Goal: Task Accomplishment & Management: Manage account settings

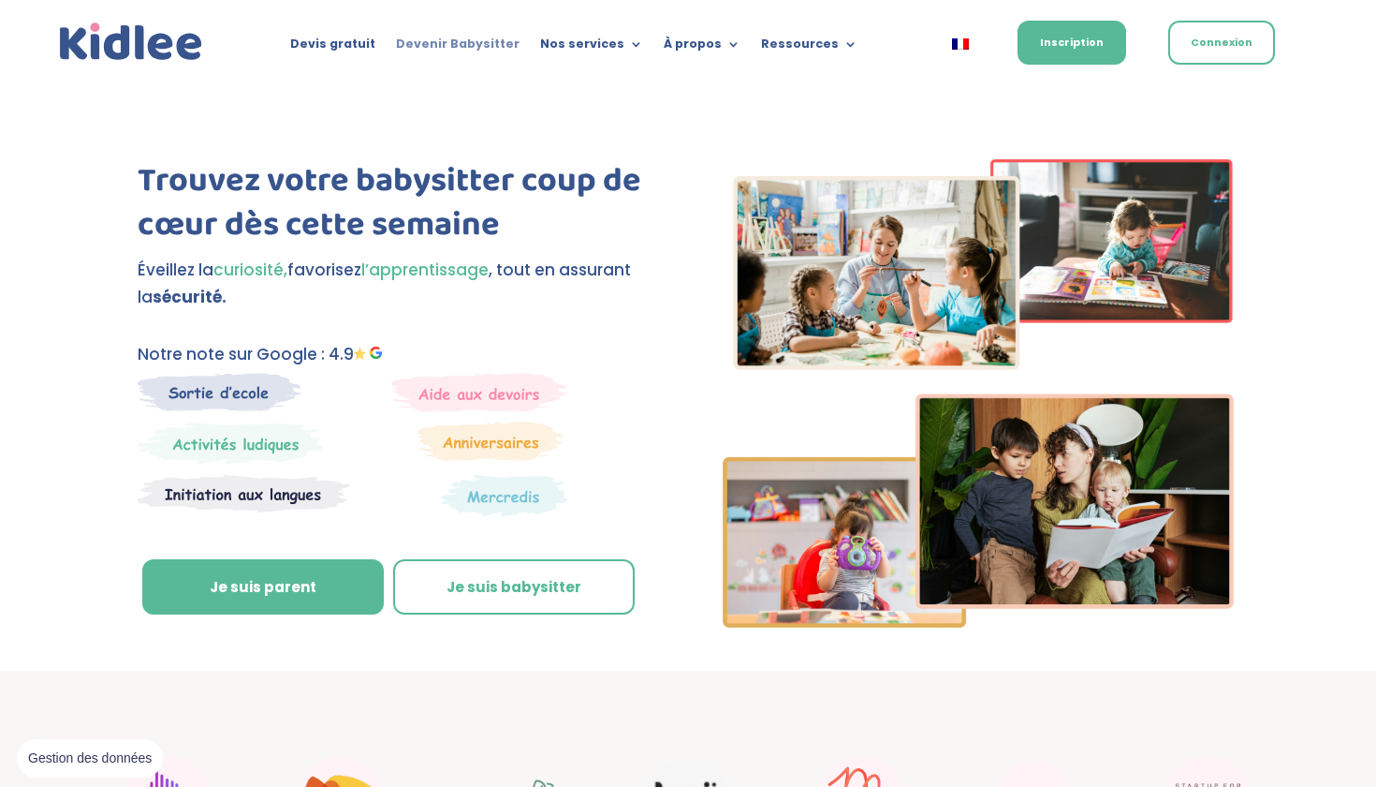
click at [475, 43] on link "Devenir Babysitter" at bounding box center [458, 47] width 124 height 21
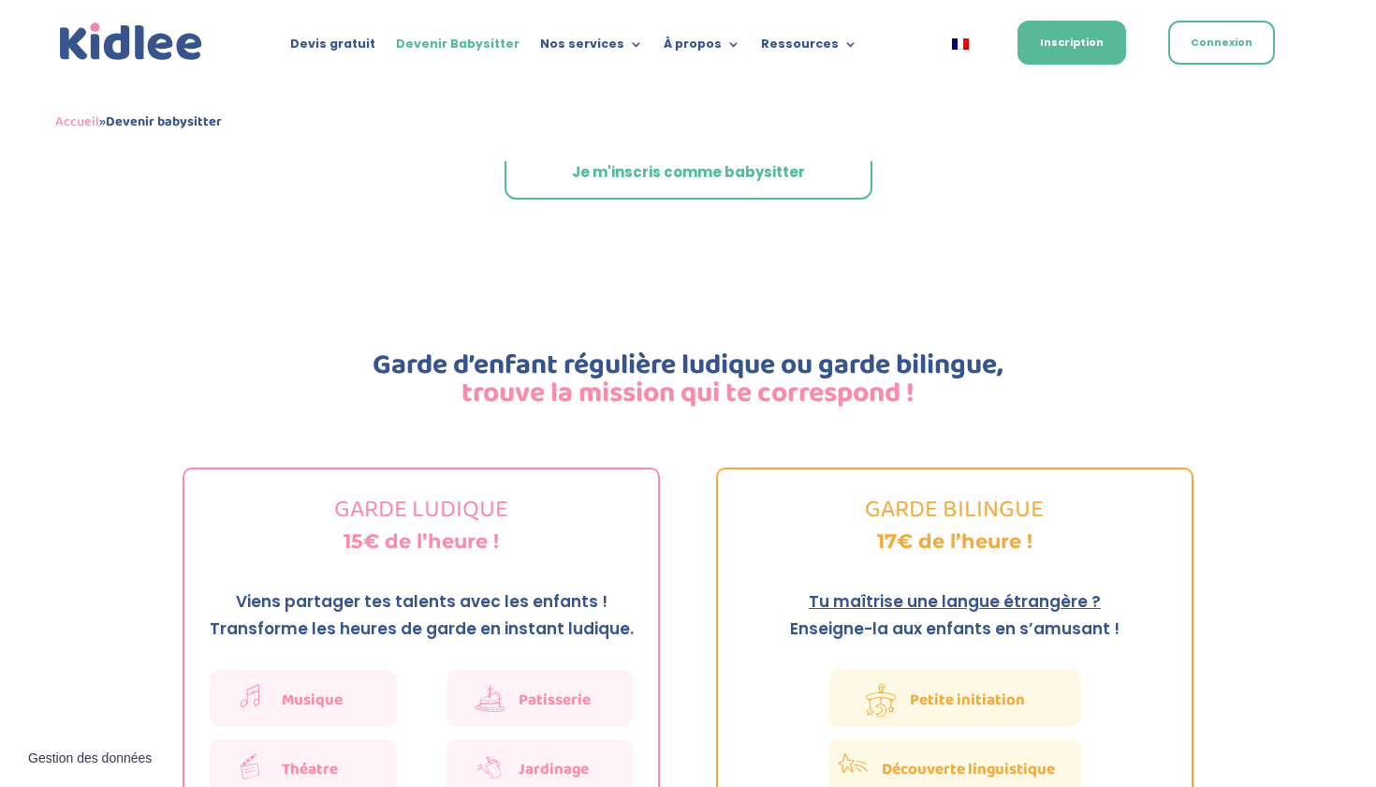
scroll to position [2782, 0]
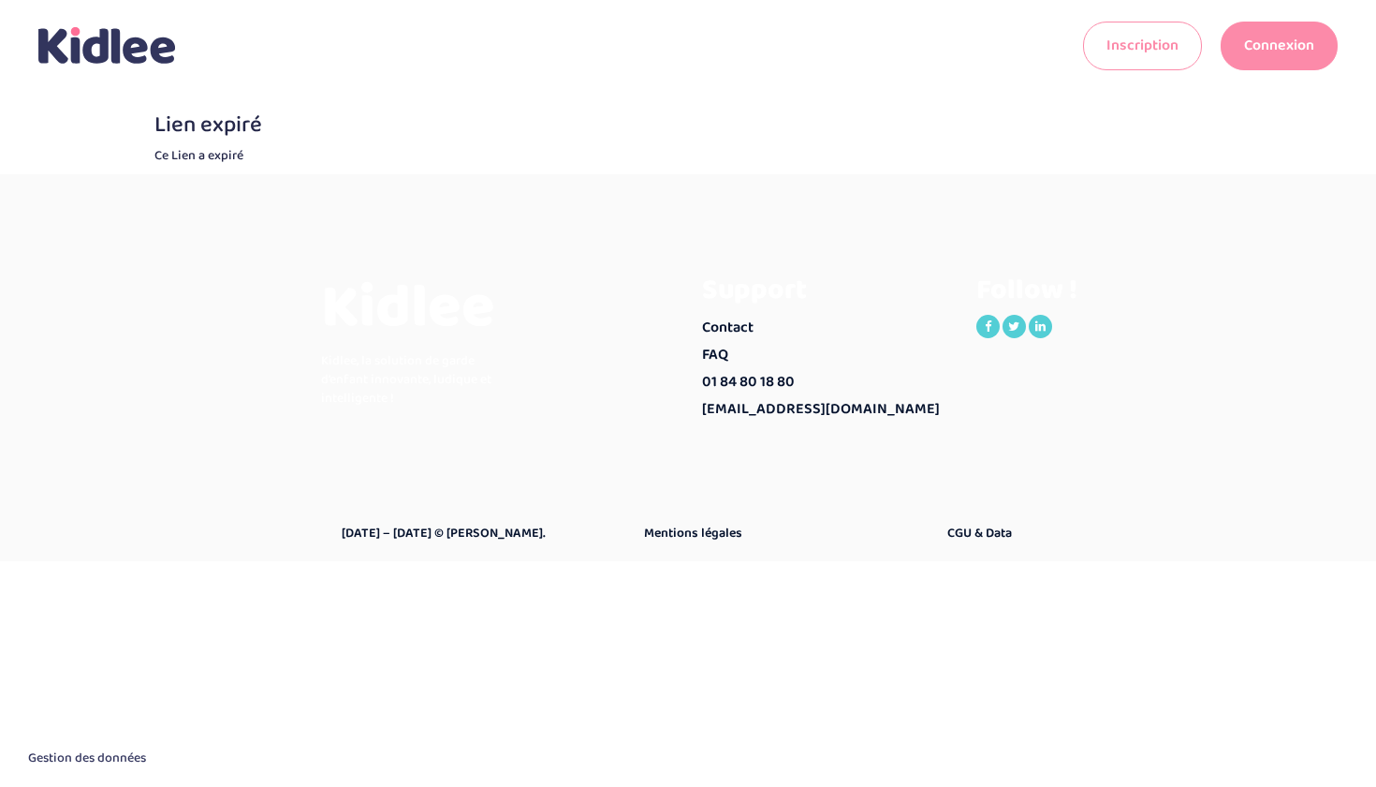
click at [1282, 36] on link "Connexion" at bounding box center [1279, 46] width 117 height 49
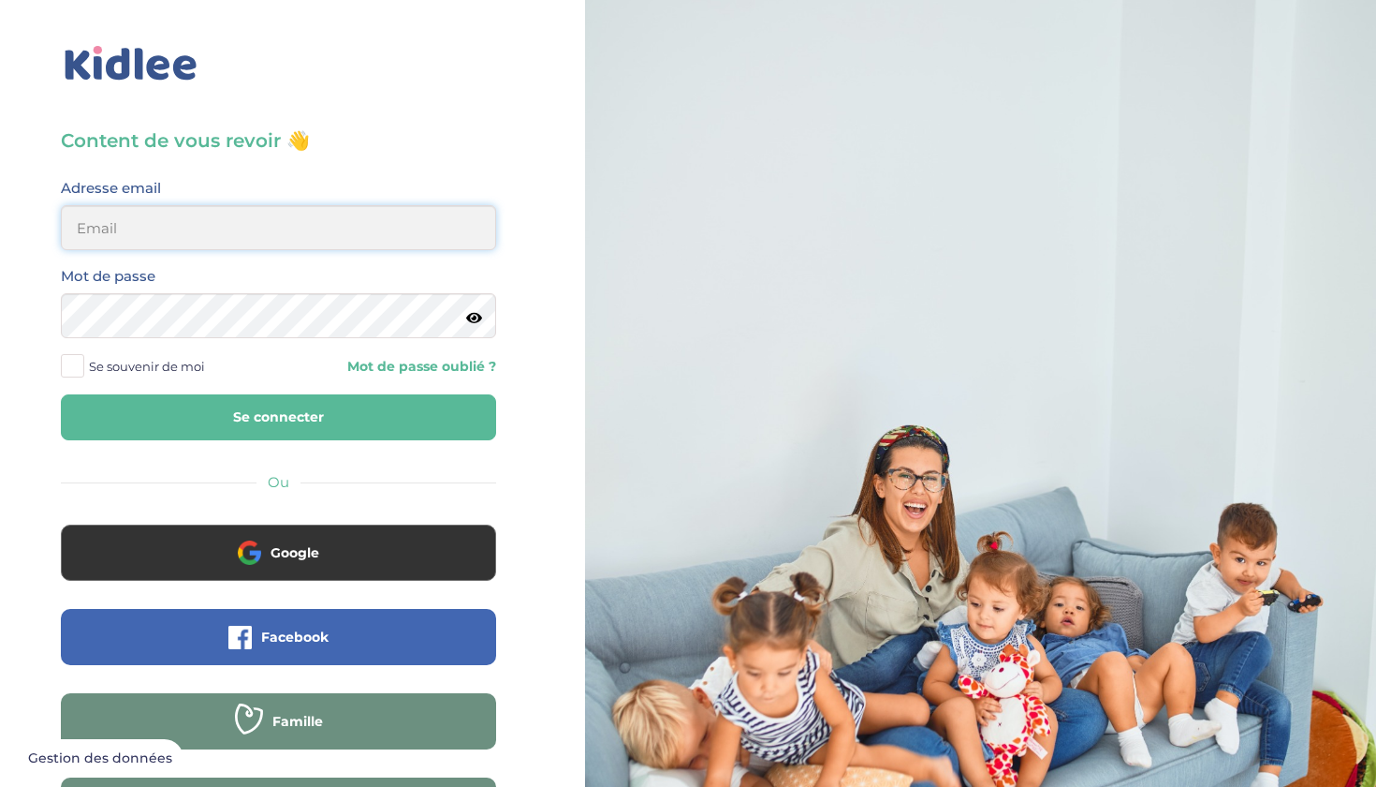
type input "fagnanigabrielle@gmail.com"
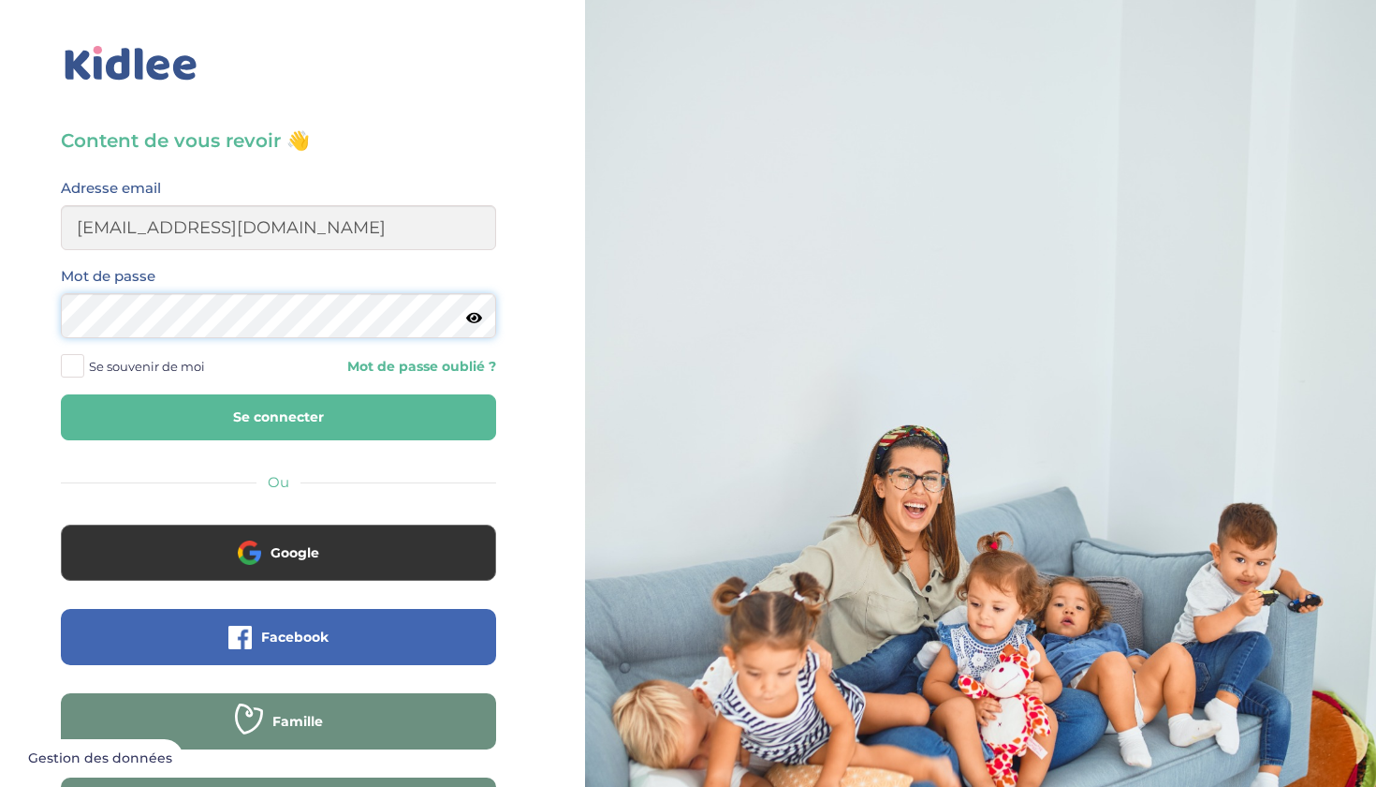
click at [278, 417] on button "Se connecter" at bounding box center [278, 417] width 435 height 46
click at [235, 434] on button "Se connecter" at bounding box center [278, 417] width 435 height 46
click at [246, 421] on button "Se connecter" at bounding box center [278, 417] width 435 height 46
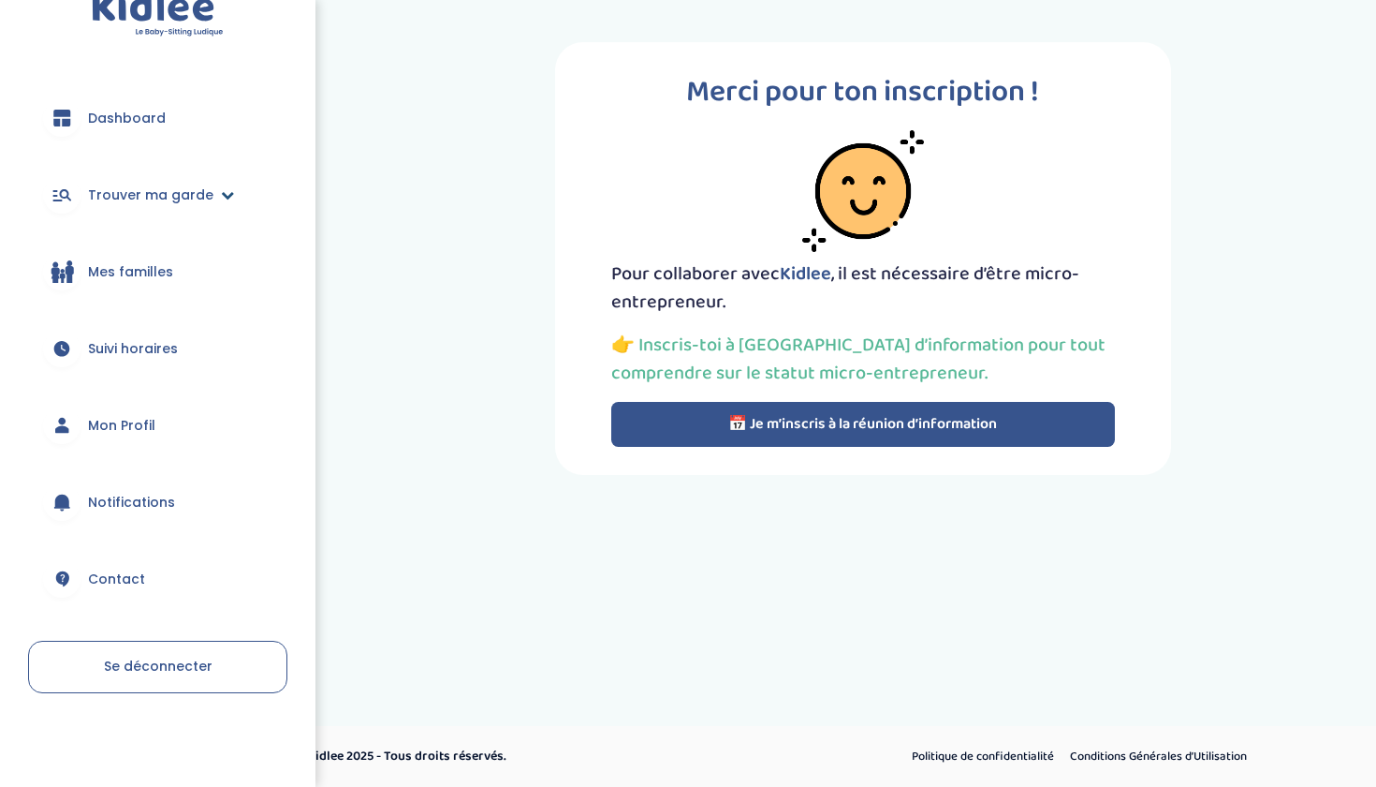
scroll to position [38, 0]
